Goal: Task Accomplishment & Management: Manage account settings

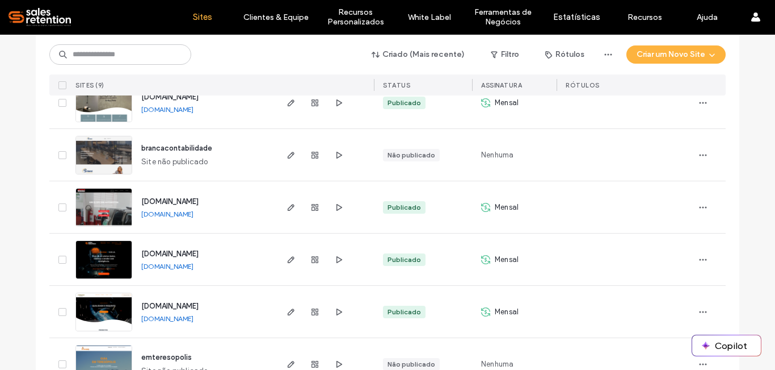
scroll to position [227, 0]
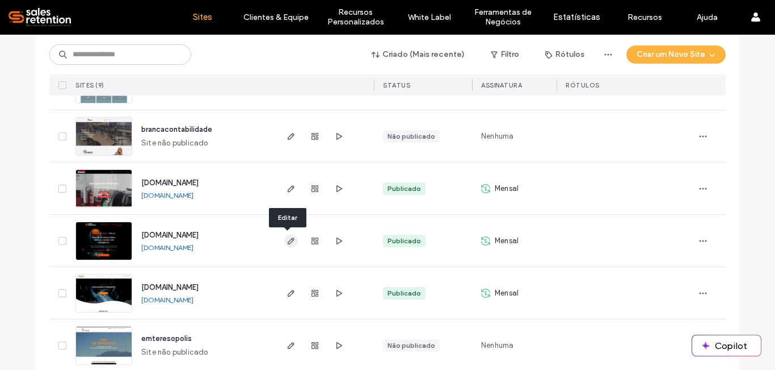
click at [290, 242] on icon "button" at bounding box center [291, 240] width 9 height 9
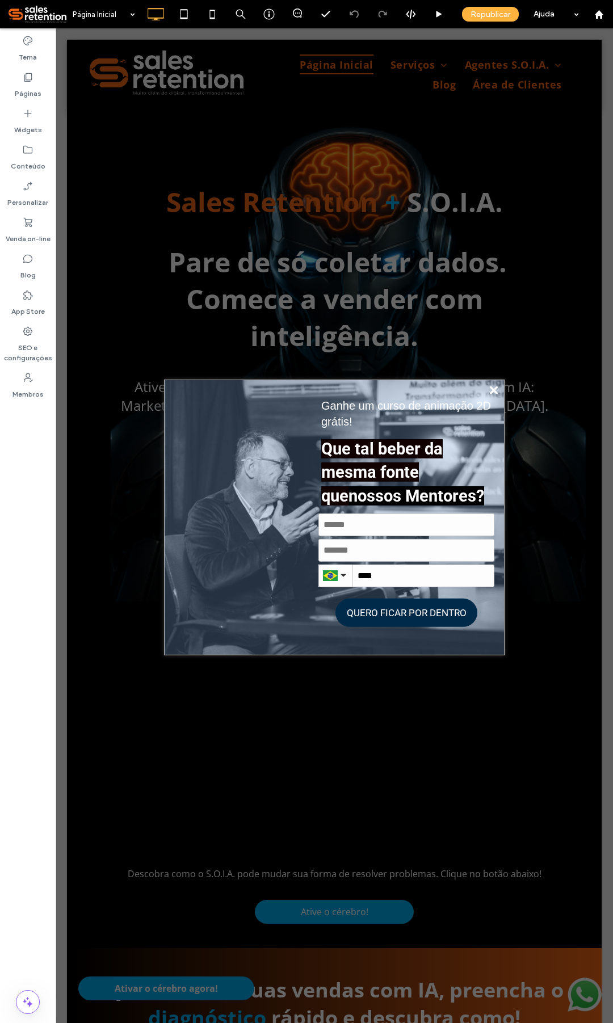
click at [490, 369] on icon "Fechar" at bounding box center [494, 390] width 8 height 8
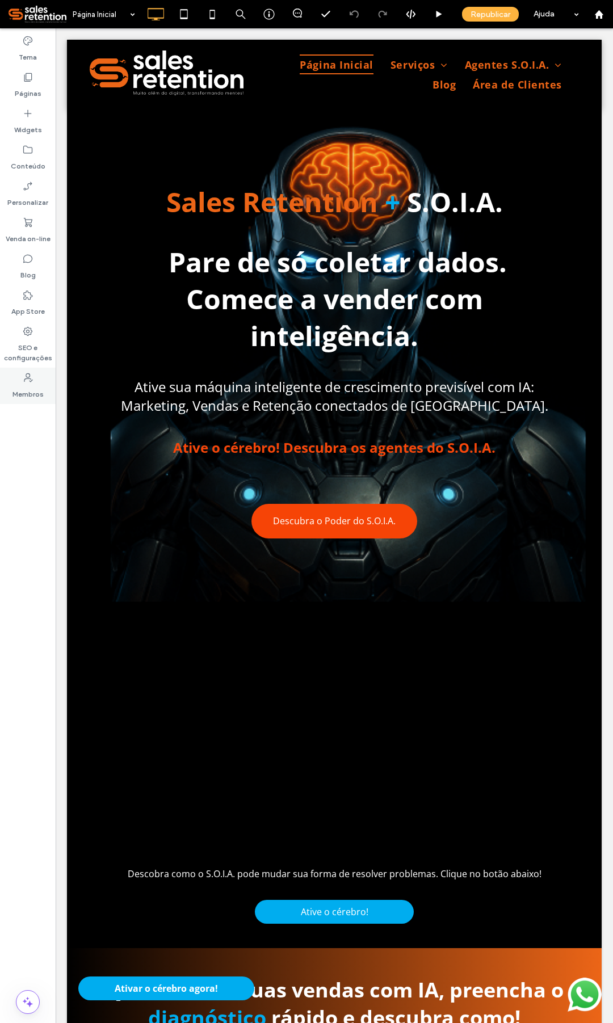
click at [33, 369] on label "Membros" at bounding box center [27, 392] width 31 height 16
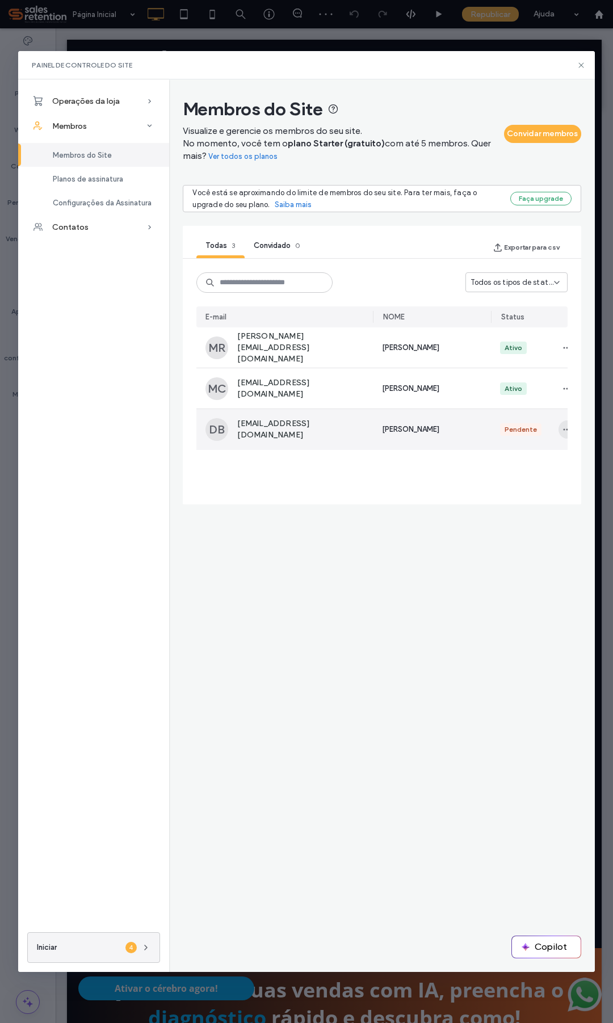
click at [565, 369] on icon "button" at bounding box center [567, 429] width 9 height 9
click at [522, 369] on span "Aprovar Membro" at bounding box center [522, 456] width 64 height 11
